Goal: Task Accomplishment & Management: Use online tool/utility

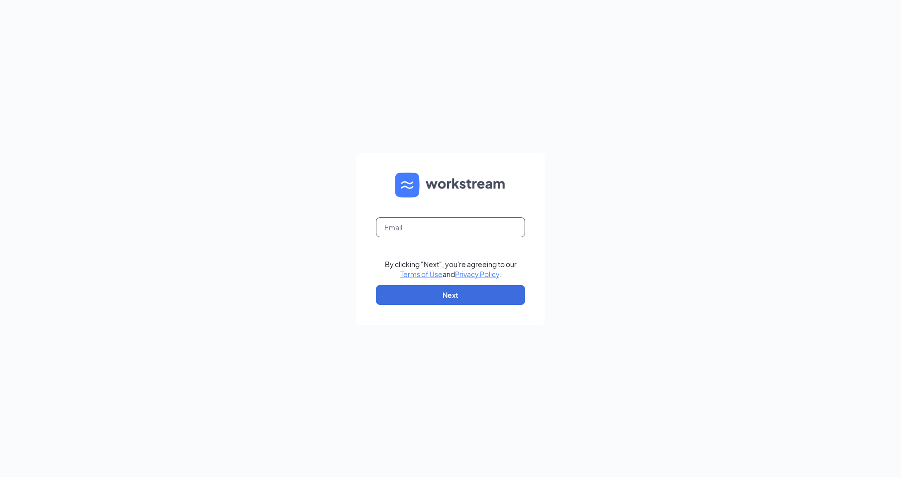
click at [466, 225] on input "text" at bounding box center [450, 227] width 149 height 20
type input "[EMAIL_ADDRESS][DOMAIN_NAME]"
click at [470, 295] on button "Next" at bounding box center [450, 295] width 149 height 20
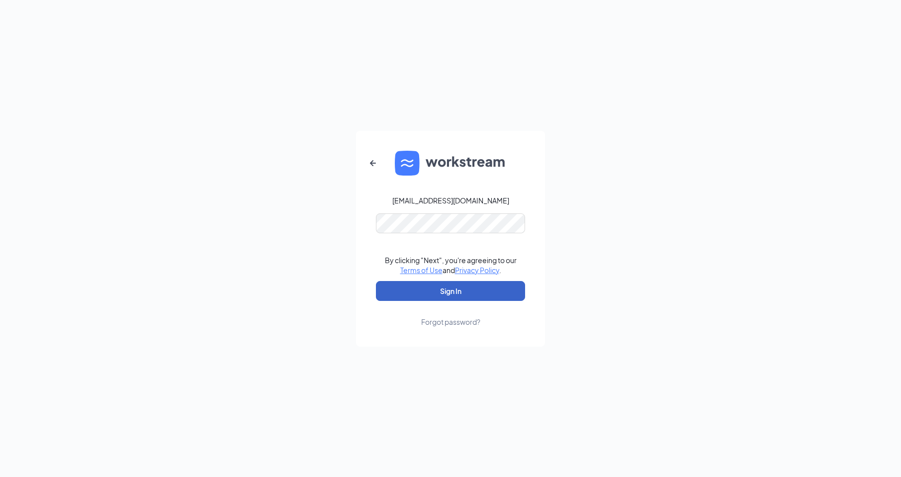
click at [460, 288] on button "Sign In" at bounding box center [450, 291] width 149 height 20
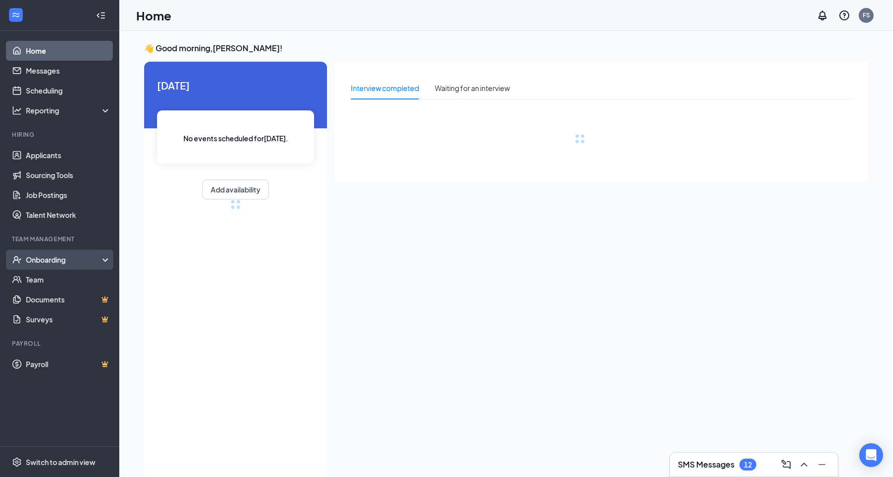
click at [60, 262] on div "Onboarding" at bounding box center [64, 260] width 77 height 10
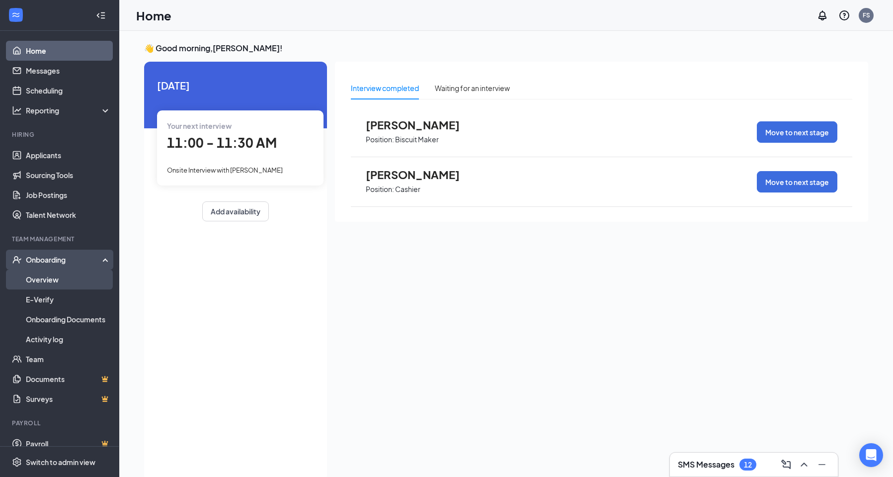
click at [54, 281] on link "Overview" at bounding box center [68, 279] width 85 height 20
